Goal: Transaction & Acquisition: Purchase product/service

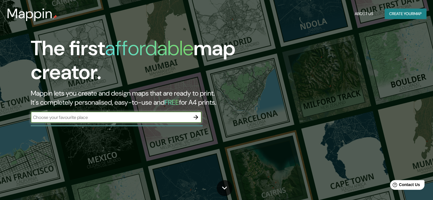
scroll to position [123, 0]
click at [402, 15] on button "Create your map" at bounding box center [406, 14] width 42 height 11
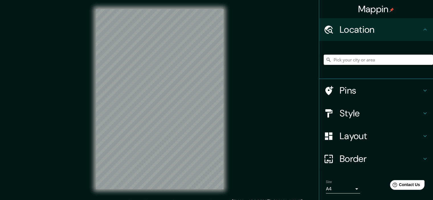
click at [349, 59] on input "Pick your city or area" at bounding box center [378, 60] width 109 height 10
click at [422, 27] on icon at bounding box center [425, 29] width 7 height 7
click at [360, 59] on input "Pick your city or area" at bounding box center [378, 60] width 109 height 10
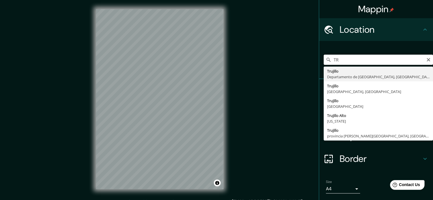
type input "T"
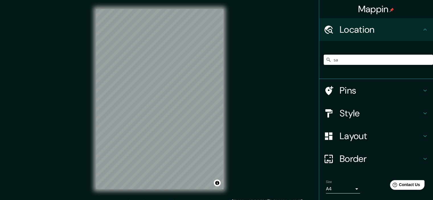
type input "s"
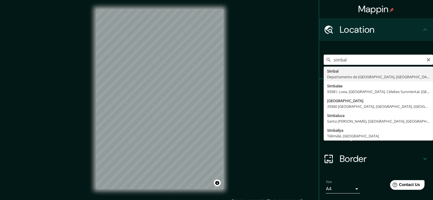
type input "Simbal, Departamento de [GEOGRAPHIC_DATA], [GEOGRAPHIC_DATA]"
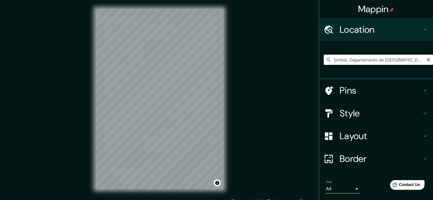
click at [385, 64] on input "Simbal, Departamento de [GEOGRAPHIC_DATA], [GEOGRAPHIC_DATA]" at bounding box center [378, 60] width 109 height 10
click at [394, 62] on input "Simbal, Departamento de [GEOGRAPHIC_DATA], [GEOGRAPHIC_DATA]" at bounding box center [378, 60] width 109 height 10
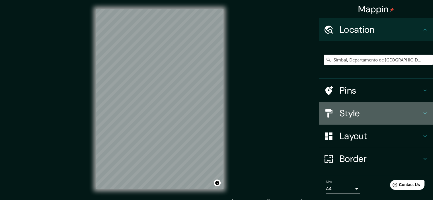
click at [366, 111] on h4 "Style" at bounding box center [381, 113] width 82 height 11
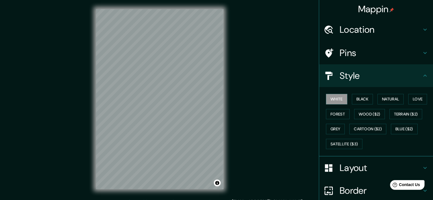
click at [349, 54] on h4 "Pins" at bounding box center [381, 52] width 82 height 11
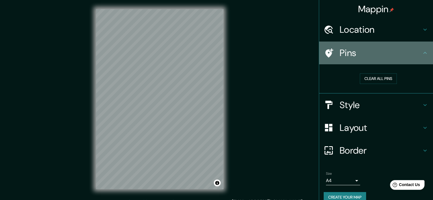
click at [349, 54] on h4 "Pins" at bounding box center [381, 52] width 82 height 11
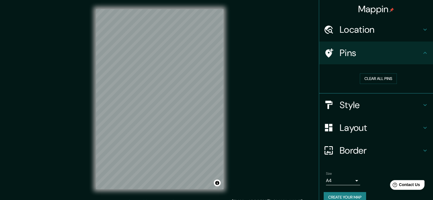
click at [387, 31] on h4 "Location" at bounding box center [381, 29] width 82 height 11
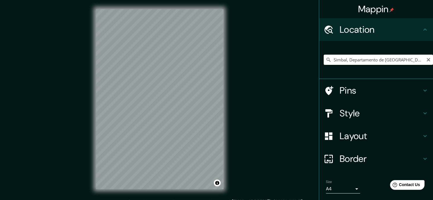
click at [383, 57] on input "Simbal, Departamento de [GEOGRAPHIC_DATA], [GEOGRAPHIC_DATA]" at bounding box center [378, 60] width 109 height 10
click at [429, 60] on input "Simbal, Departamento de [GEOGRAPHIC_DATA], [GEOGRAPHIC_DATA]" at bounding box center [378, 60] width 109 height 10
click at [427, 60] on icon "Clear" at bounding box center [428, 59] width 3 height 3
click at [389, 63] on input "Pick your city or area" at bounding box center [378, 60] width 109 height 10
type input "r"
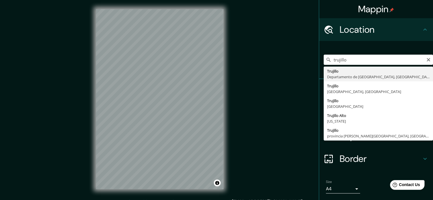
type input "[GEOGRAPHIC_DATA], [GEOGRAPHIC_DATA], [GEOGRAPHIC_DATA]"
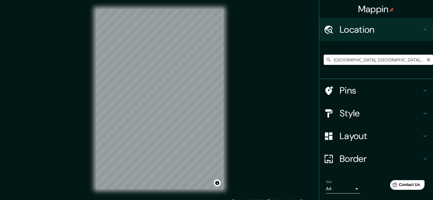
click at [375, 56] on input "[GEOGRAPHIC_DATA], [GEOGRAPHIC_DATA], [GEOGRAPHIC_DATA]" at bounding box center [378, 60] width 109 height 10
click at [427, 60] on icon "Clear" at bounding box center [429, 60] width 5 height 5
click at [386, 62] on input "Pick your city or area" at bounding box center [378, 60] width 109 height 10
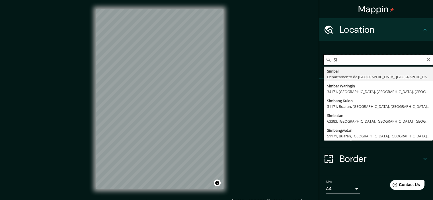
type input "S"
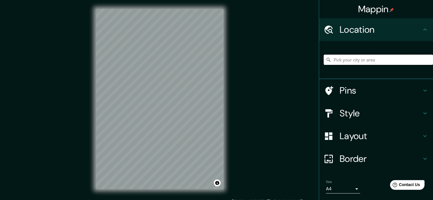
click at [387, 60] on input "Pick your city or area" at bounding box center [378, 60] width 109 height 10
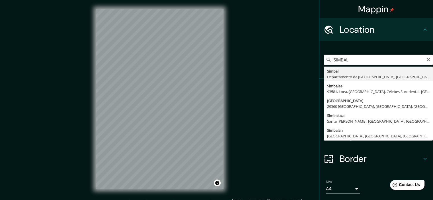
type input "Simbal, Departamento de [GEOGRAPHIC_DATA], [GEOGRAPHIC_DATA]"
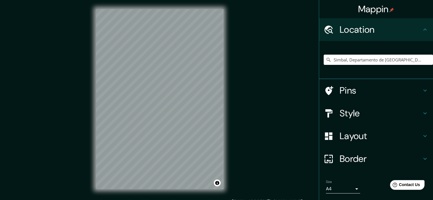
click at [244, 64] on div "Mappin Location [GEOGRAPHIC_DATA], [GEOGRAPHIC_DATA], [GEOGRAPHIC_DATA] Pins St…" at bounding box center [216, 104] width 433 height 208
